Goal: Task Accomplishment & Management: Manage account settings

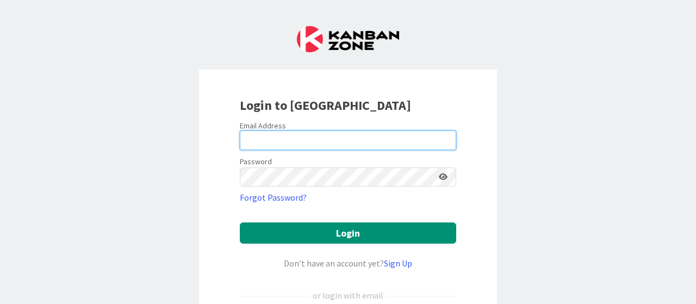
click at [279, 140] on input "email" at bounding box center [348, 141] width 217 height 20
type input "[EMAIL_ADDRESS][DOMAIN_NAME]"
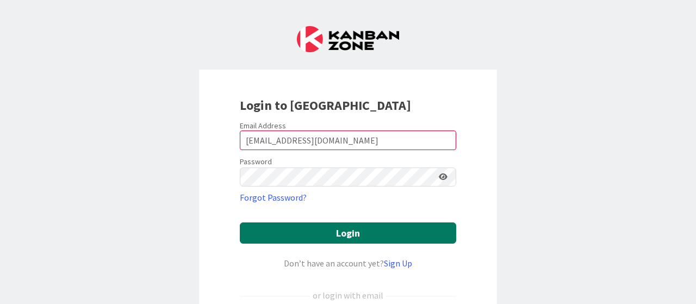
click at [350, 237] on button "Login" at bounding box center [348, 233] width 217 height 21
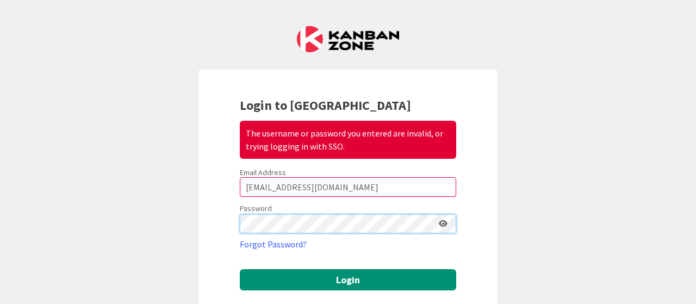
click at [214, 223] on div "Login to Kanban Zone The username or password you entered are invalid, or tryin…" at bounding box center [348, 259] width 298 height 378
click at [240, 269] on button "Login" at bounding box center [348, 279] width 217 height 21
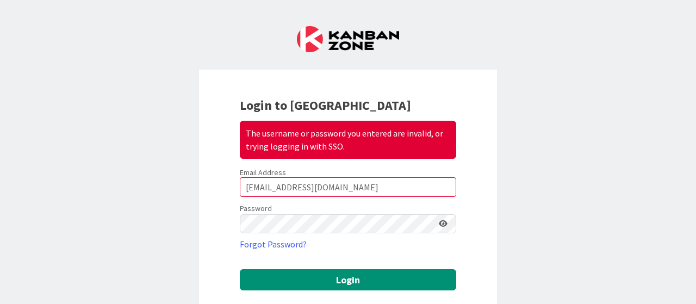
click at [439, 220] on icon at bounding box center [443, 224] width 9 height 8
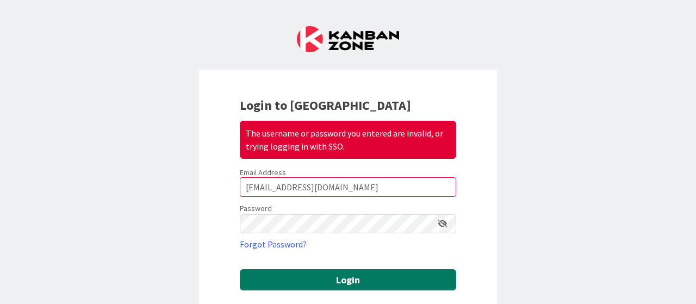
click at [345, 280] on button "Login" at bounding box center [348, 279] width 217 height 21
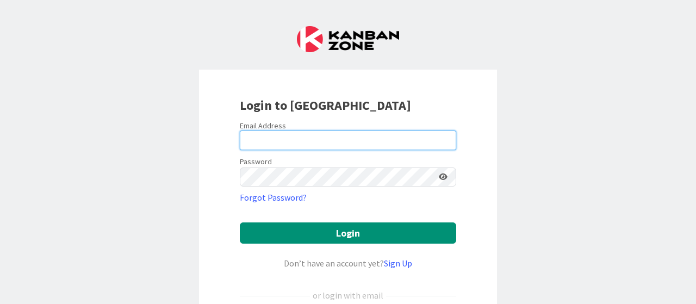
click at [256, 143] on input "email" at bounding box center [348, 141] width 217 height 20
type input "[PERSON_NAME][EMAIL_ADDRESS][PERSON_NAME][DOMAIN_NAME]"
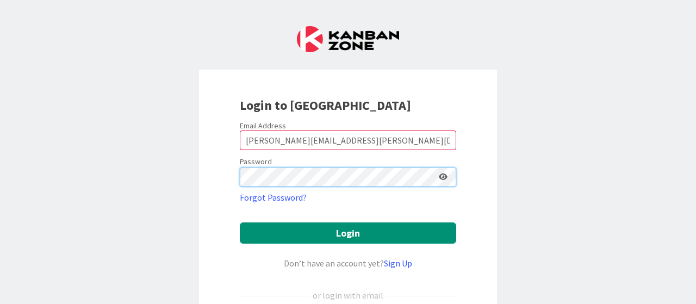
click at [240, 223] on button "Login" at bounding box center [348, 233] width 217 height 21
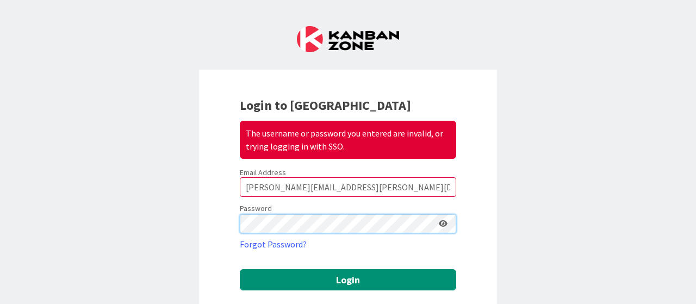
click at [182, 220] on div "Login to Kanban Zone The username or password you entered are invalid, or tryin…" at bounding box center [348, 152] width 696 height 304
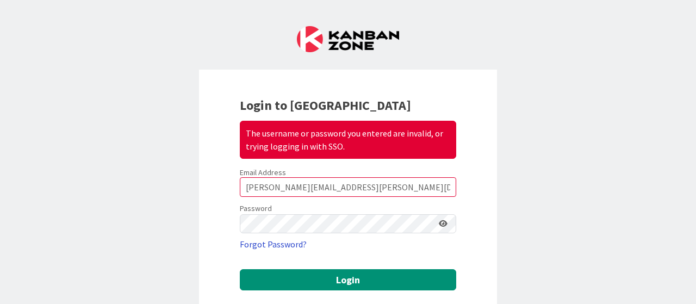
click at [276, 240] on link "Forgot Password?" at bounding box center [273, 244] width 67 height 13
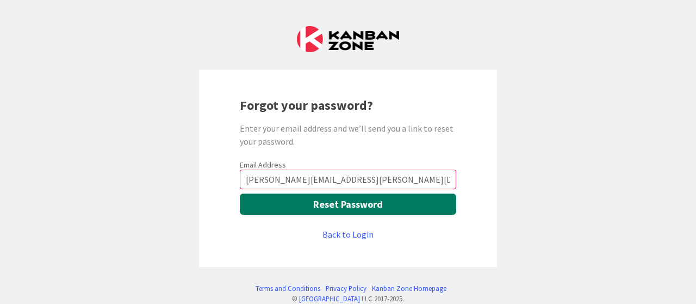
type input "[PERSON_NAME][EMAIL_ADDRESS][PERSON_NAME][DOMAIN_NAME]"
click at [346, 204] on button "Reset Password" at bounding box center [348, 204] width 217 height 21
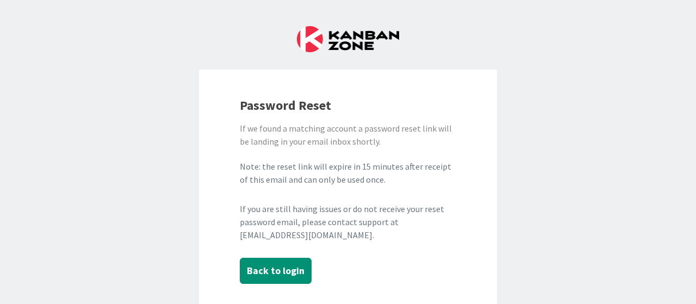
scroll to position [67, 0]
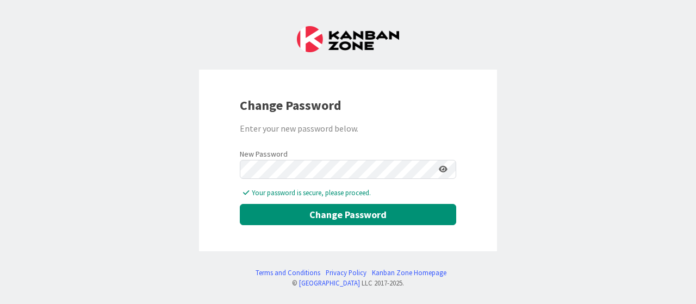
click at [442, 171] on icon at bounding box center [443, 169] width 9 height 8
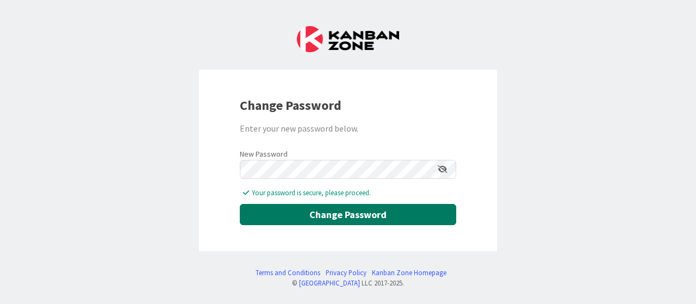
click at [347, 213] on button "Change Password" at bounding box center [348, 214] width 217 height 21
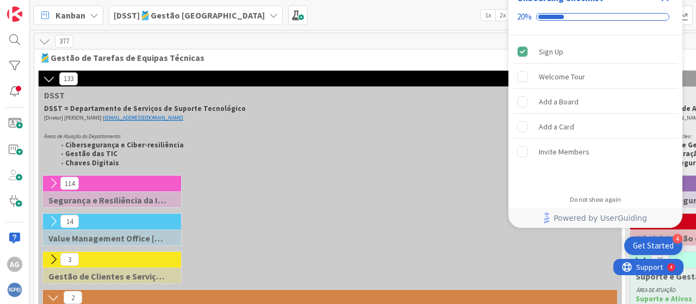
click at [371, 190] on div "114 Segurança e Resiliência da Informação [SRI] ÁREA DE ATUAÇÃO: • Ciberseguran…" at bounding box center [330, 194] width 579 height 38
click at [375, 194] on div "114 Segurança e Resiliência da Informação [SRI] ÁREA DE ATUAÇÃO: • Ciberseguran…" at bounding box center [330, 194] width 579 height 38
drag, startPoint x: 324, startPoint y: 176, endPoint x: 325, endPoint y: 182, distance: 6.1
click at [325, 182] on div "114 Segurança e Resiliência da Informação [SRI] ÁREA DE ATUAÇÃO: • Ciberseguran…" at bounding box center [330, 194] width 579 height 38
click at [389, 181] on div "114 Segurança e Resiliência da Informação [SRI] ÁREA DE ATUAÇÃO: • Ciberseguran…" at bounding box center [330, 194] width 579 height 38
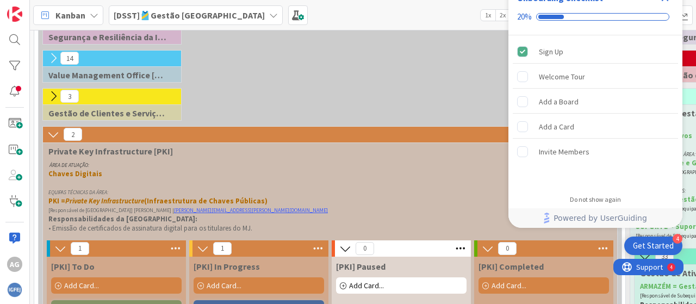
scroll to position [272, 0]
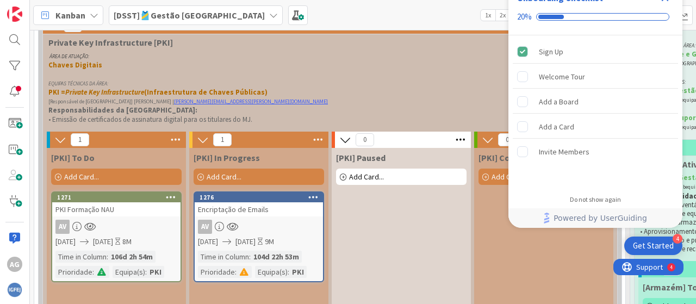
click at [354, 66] on p "Chaves Digitais" at bounding box center [327, 65] width 559 height 9
click at [21, 91] on div at bounding box center [15, 92] width 22 height 21
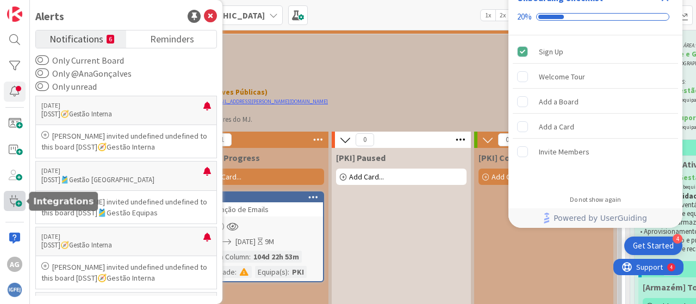
click at [20, 203] on span at bounding box center [15, 201] width 22 height 21
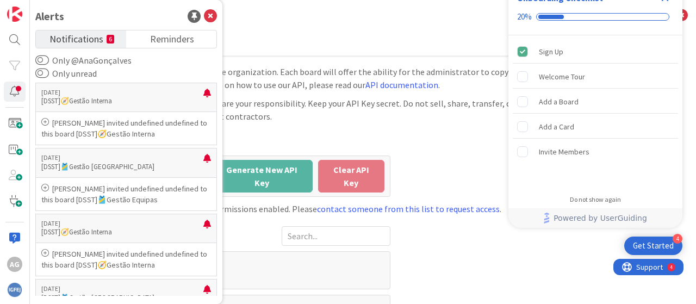
click at [319, 35] on ul "API Webhooks Zapier" at bounding box center [363, 46] width 599 height 22
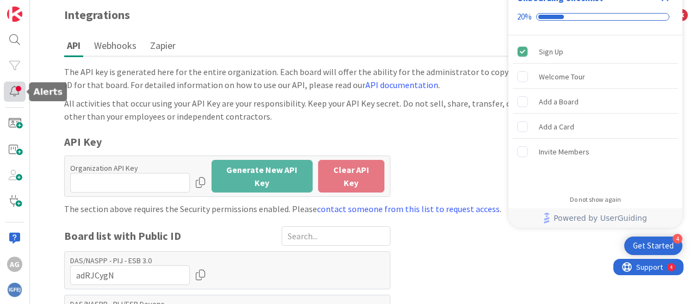
click at [18, 90] on div at bounding box center [15, 92] width 22 height 21
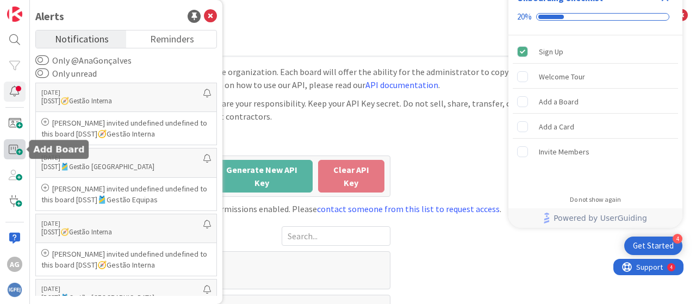
click at [15, 149] on span at bounding box center [15, 149] width 22 height 21
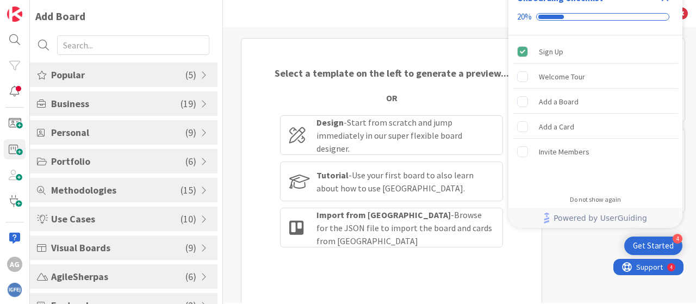
click at [334, 16] on div "Back" at bounding box center [459, 13] width 473 height 27
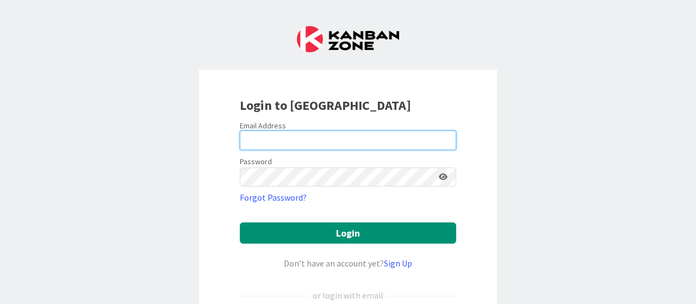
click at [290, 143] on input "email" at bounding box center [348, 141] width 217 height 20
type input "[PERSON_NAME][EMAIL_ADDRESS][PERSON_NAME][DOMAIN_NAME]"
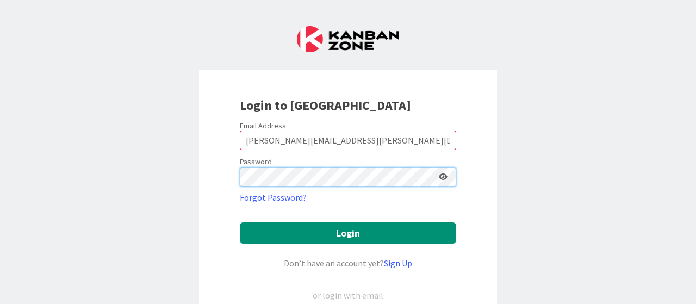
click at [240, 223] on button "Login" at bounding box center [348, 233] width 217 height 21
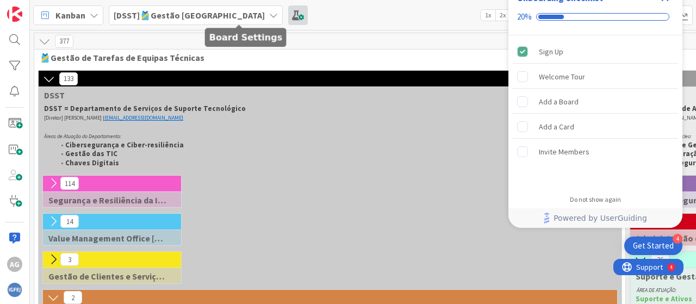
click at [288, 18] on span at bounding box center [298, 15] width 20 height 20
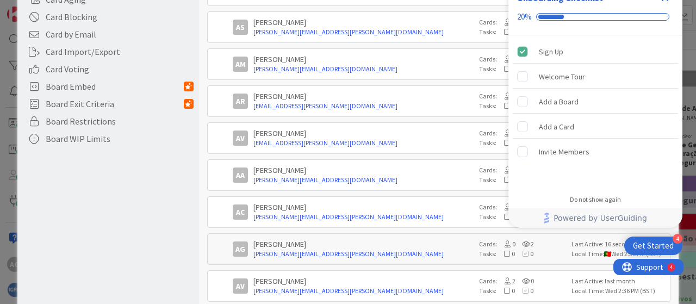
scroll to position [381, 0]
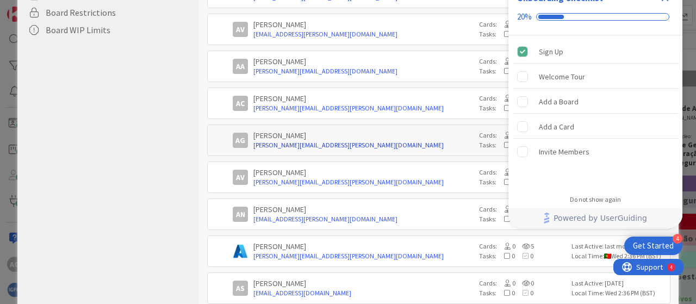
click at [288, 140] on link "ana.p.goncalves@igfej.mj.pt" at bounding box center [364, 145] width 220 height 10
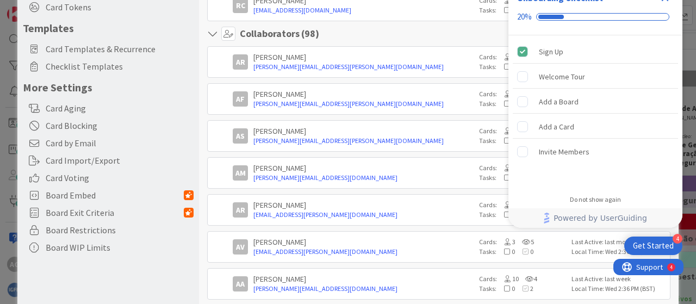
scroll to position [0, 0]
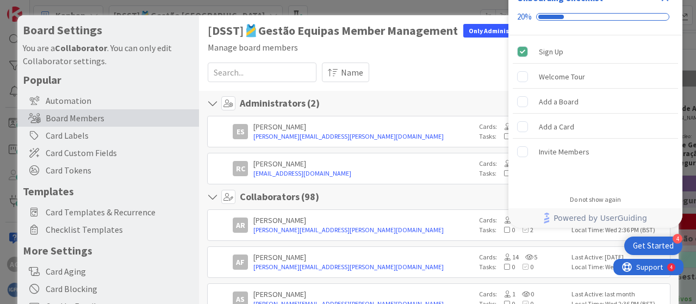
click at [436, 76] on div "Name" at bounding box center [496, 73] width 348 height 20
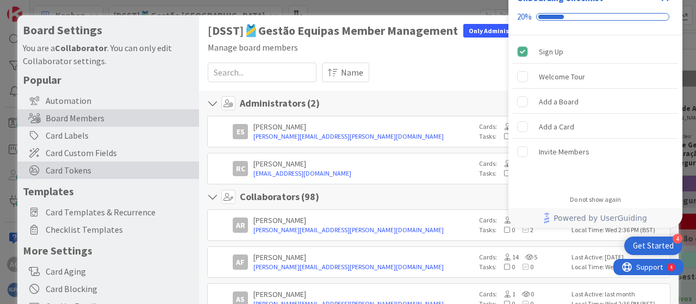
scroll to position [54, 0]
